Goal: Answer question/provide support: Share knowledge or assist other users

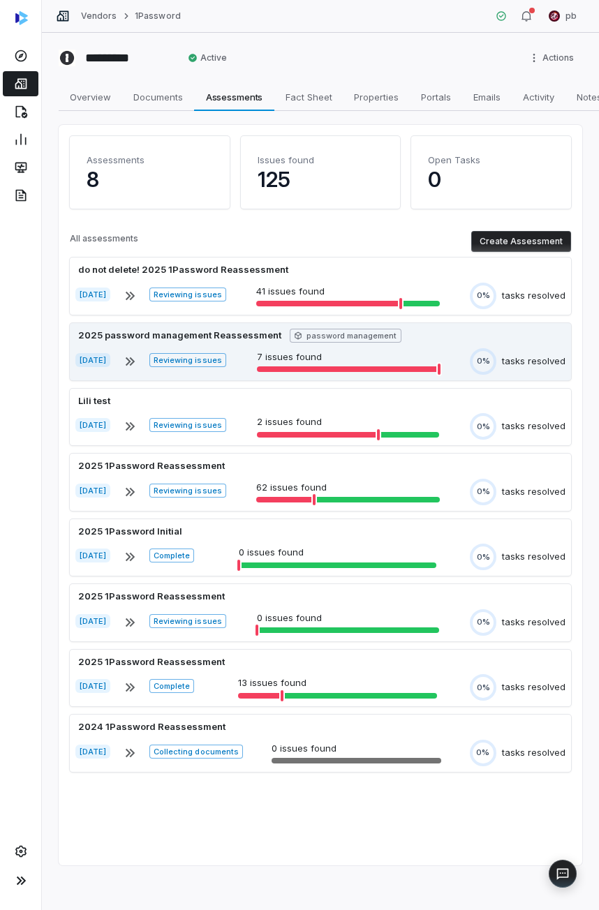
click at [306, 216] on div "Assessments 8 Issues found 125 Open Tasks 0" at bounding box center [320, 178] width 501 height 84
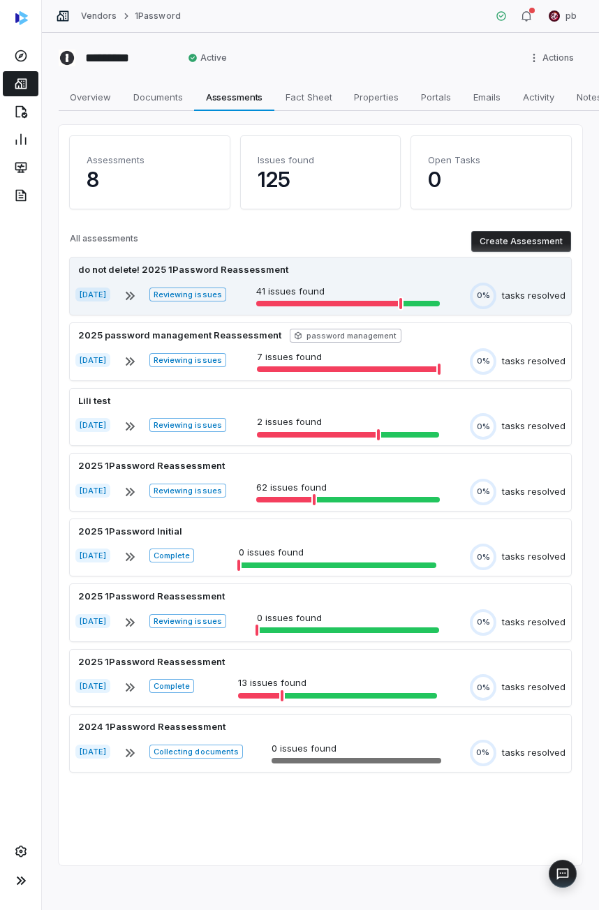
click at [269, 281] on div "do not delete! 2025 1Password Reassessment [DATE] Reviewing issues 41 issues fo…" at bounding box center [320, 286] width 501 height 57
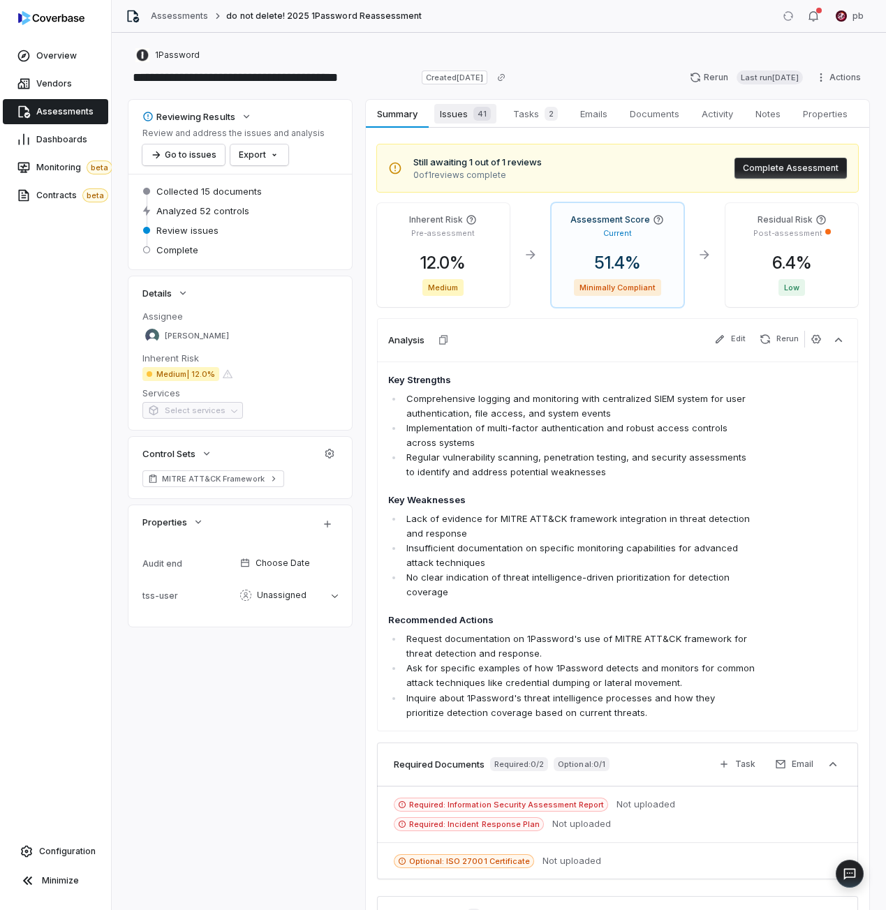
click at [474, 119] on div "41" at bounding box center [479, 114] width 23 height 14
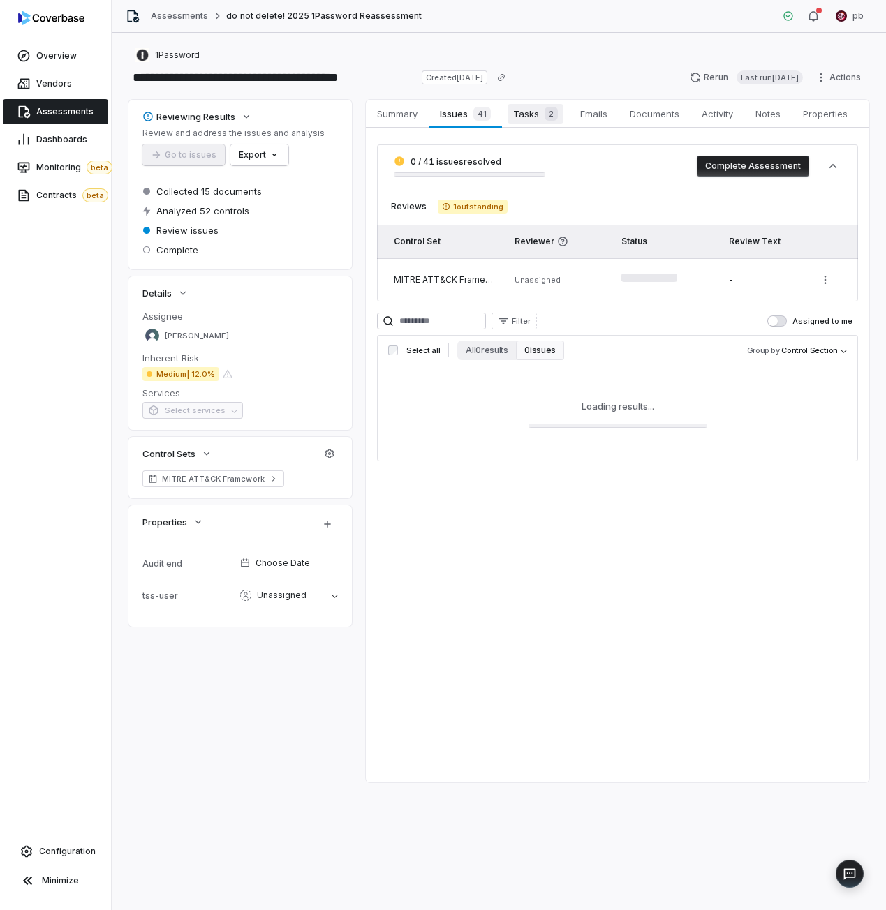
click at [547, 113] on span "2" at bounding box center [551, 114] width 13 height 14
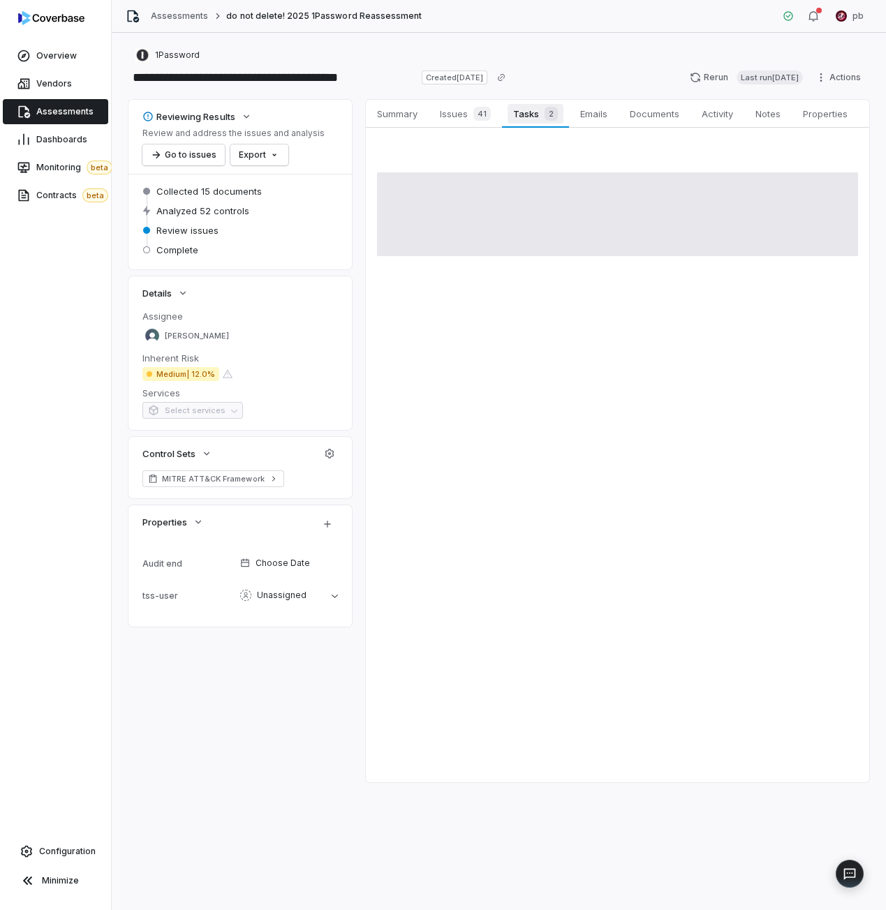
click at [505, 124] on link "Tasks 2 Tasks 2" at bounding box center [535, 114] width 67 height 28
click at [496, 123] on link "Issues 41 Issues 41" at bounding box center [465, 114] width 73 height 28
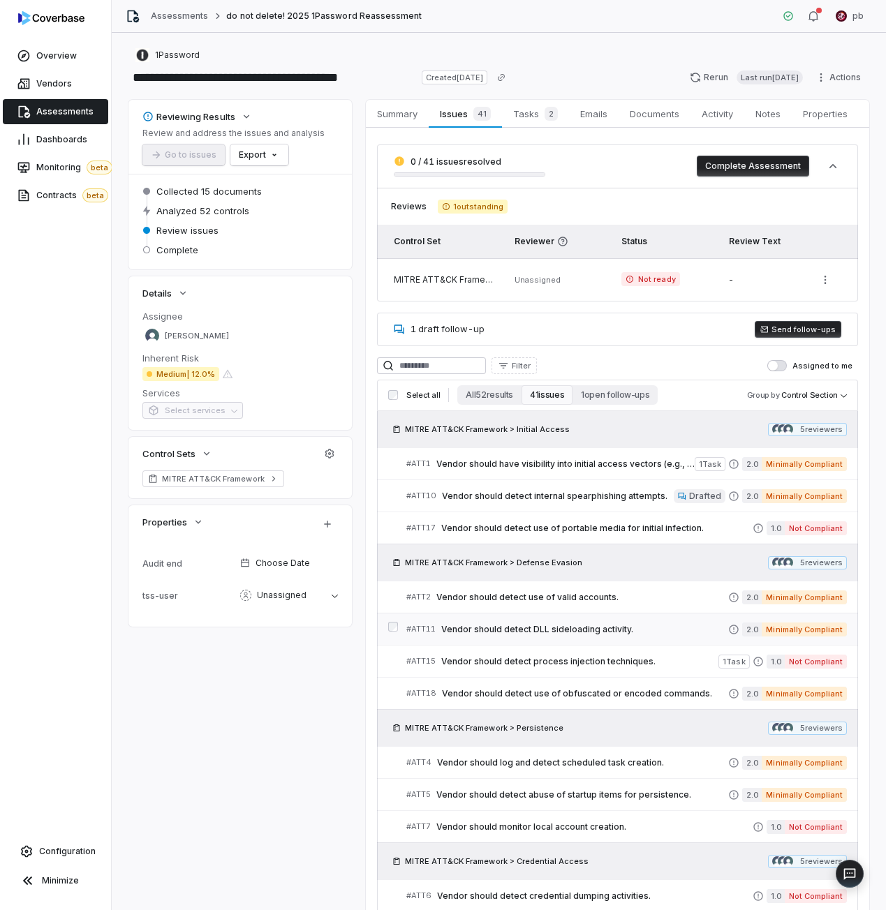
click at [570, 625] on span "Vendor should detect DLL sideloading activity." at bounding box center [584, 629] width 287 height 11
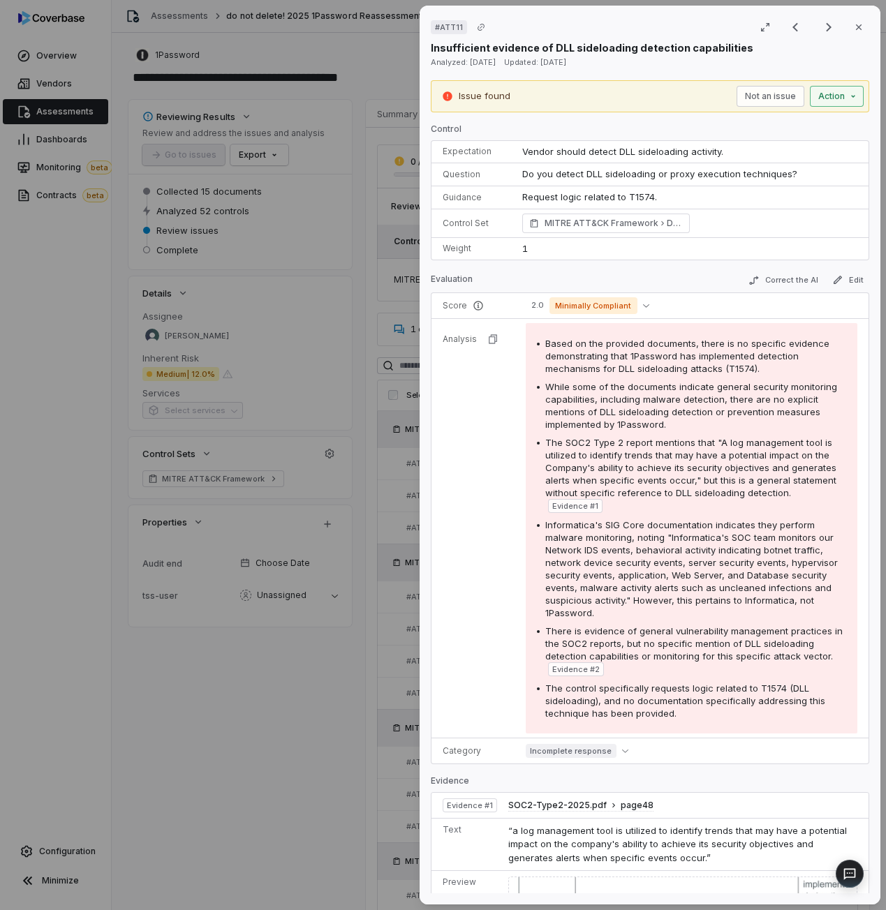
click at [824, 87] on div "# ATT11 Result 9 of 25 Close Insufficient evidence of DLL sideloading detection…" at bounding box center [443, 455] width 886 height 910
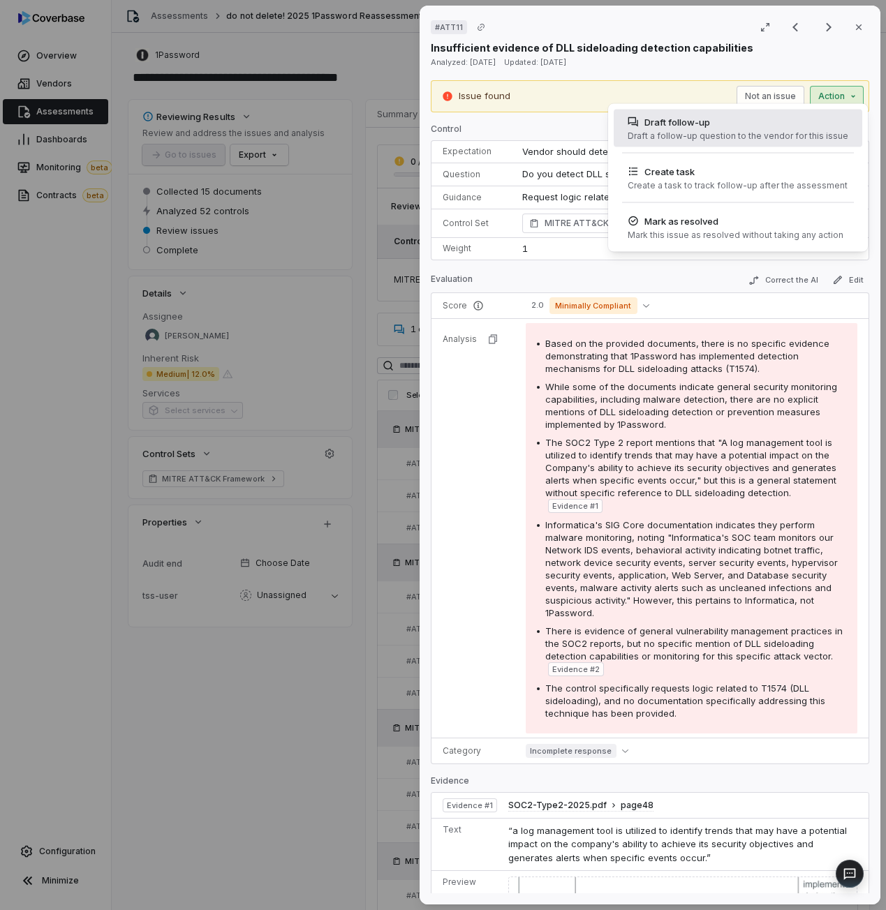
click at [808, 126] on div "Draft follow-up" at bounding box center [738, 122] width 221 height 14
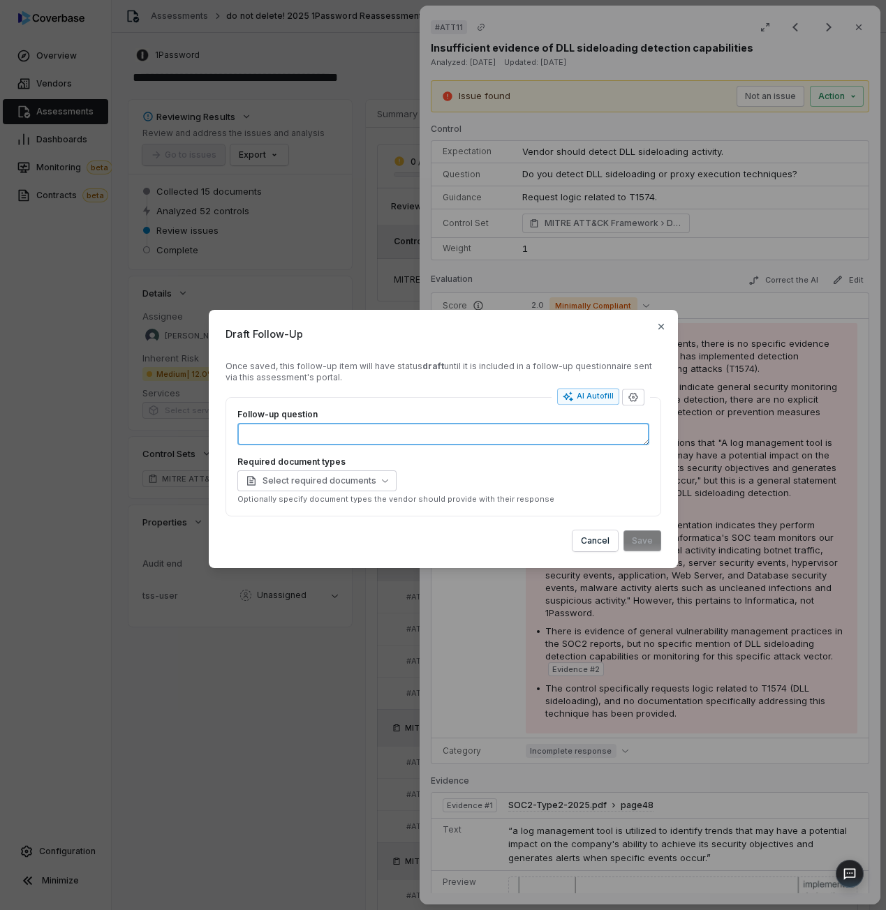
click at [561, 423] on textarea "Follow-up question" at bounding box center [443, 434] width 412 height 22
drag, startPoint x: 538, startPoint y: 324, endPoint x: 510, endPoint y: 311, distance: 31.3
click at [490, 313] on div "Draft Follow-Up Once saved, this follow-up item will have status draft until it…" at bounding box center [443, 439] width 469 height 258
click at [660, 332] on icon "button" at bounding box center [661, 326] width 11 height 11
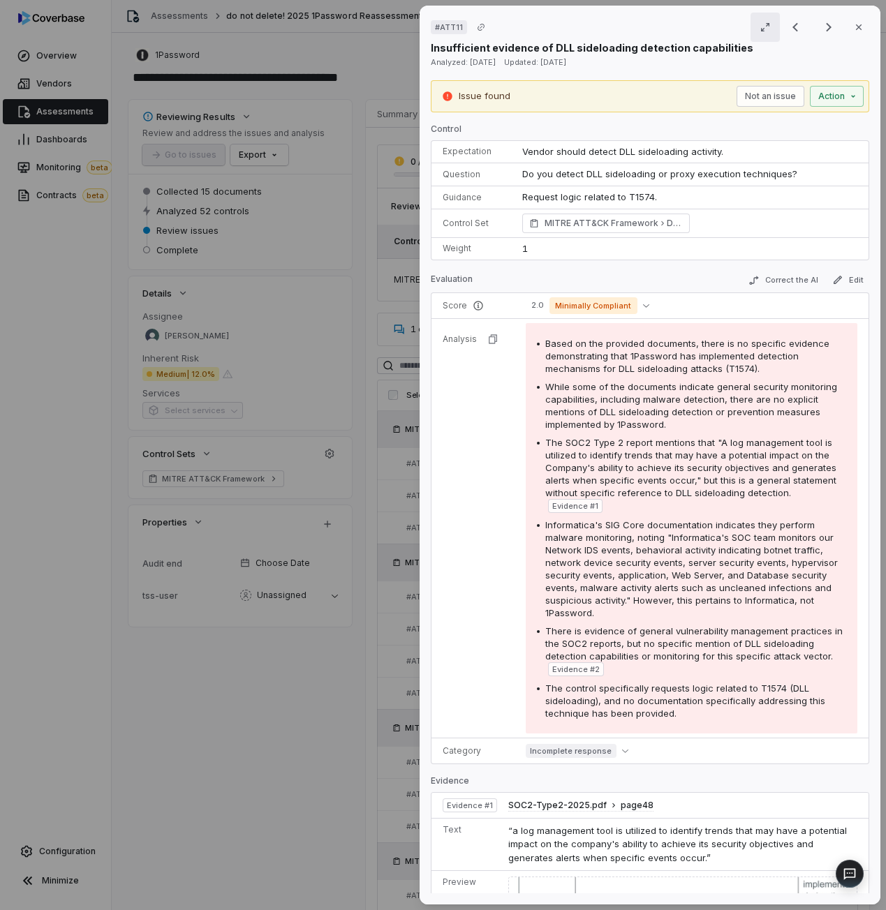
click at [777, 41] on button "button" at bounding box center [765, 27] width 29 height 29
